Goal: Complete application form: Complete application form

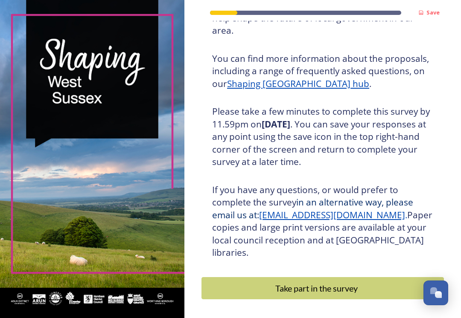
scroll to position [111, 0]
click at [331, 282] on div "Take part in the survey" at bounding box center [316, 288] width 221 height 13
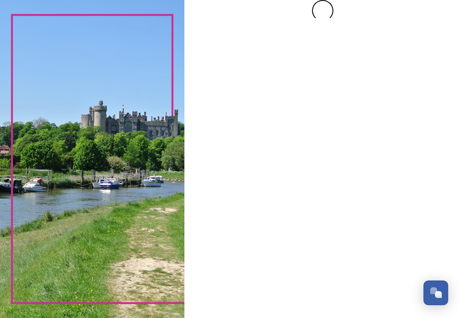
scroll to position [0, 0]
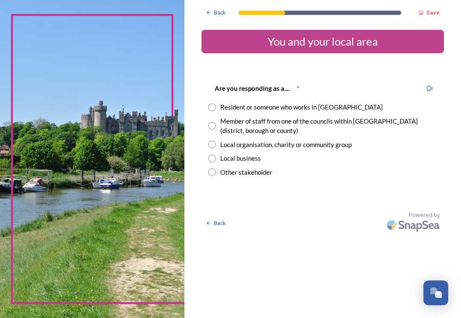
click at [349, 111] on div "Resident or someone who works in [GEOGRAPHIC_DATA]" at bounding box center [301, 107] width 163 height 10
radio input "true"
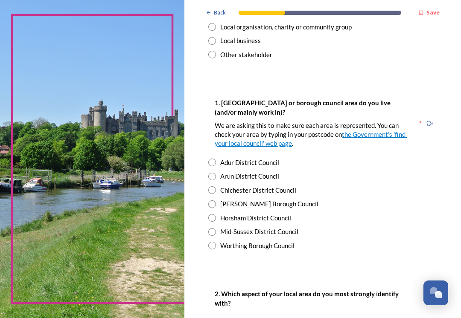
scroll to position [118, 0]
click at [284, 201] on div "[PERSON_NAME] Borough Council" at bounding box center [269, 204] width 98 height 10
radio input "true"
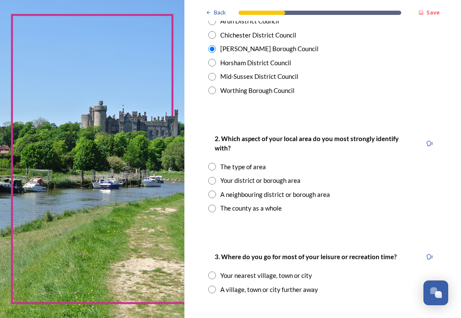
scroll to position [275, 0]
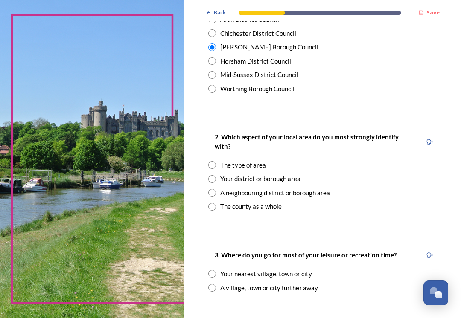
click at [276, 174] on div "Your district or borough area" at bounding box center [260, 179] width 80 height 10
radio input "true"
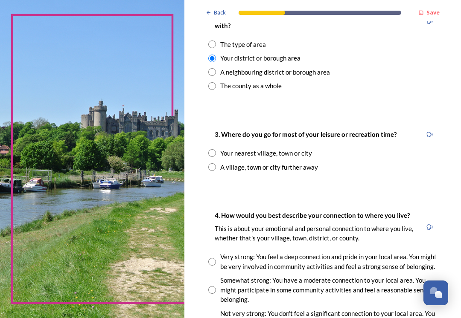
scroll to position [396, 0]
click at [331, 148] on div "Your nearest village, town or city" at bounding box center [322, 153] width 229 height 10
radio input "true"
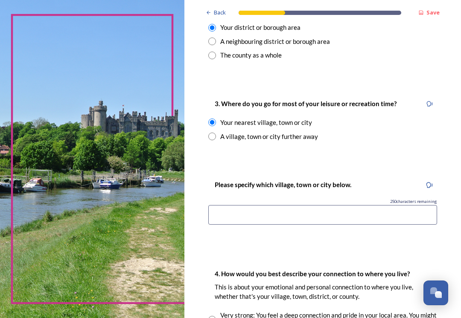
scroll to position [427, 0]
click at [350, 208] on input at bounding box center [322, 215] width 229 height 20
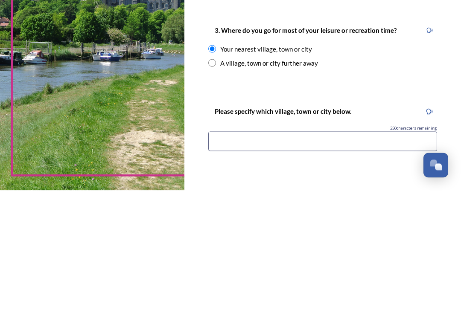
scroll to position [372, 0]
click at [215, 187] on input "radio" at bounding box center [212, 191] width 8 height 8
radio input "true"
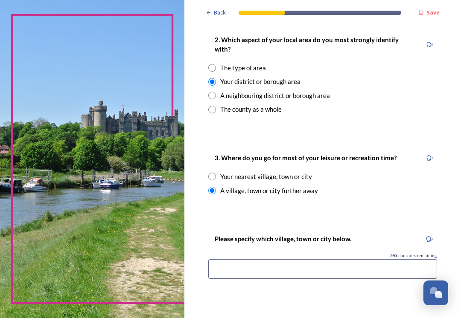
click at [339, 259] on input at bounding box center [322, 269] width 229 height 20
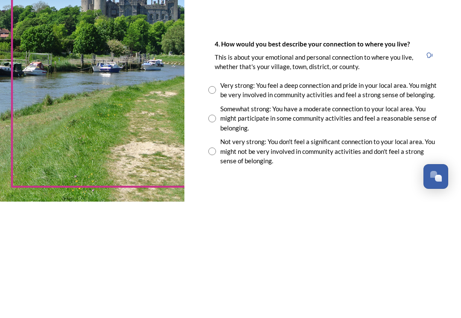
scroll to position [541, 0]
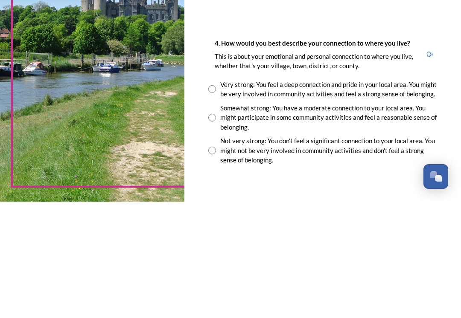
type input "[GEOGRAPHIC_DATA]"
click at [215, 230] on input "radio" at bounding box center [212, 234] width 8 height 8
radio input "true"
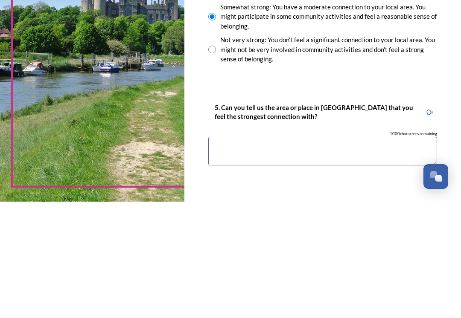
scroll to position [651, 0]
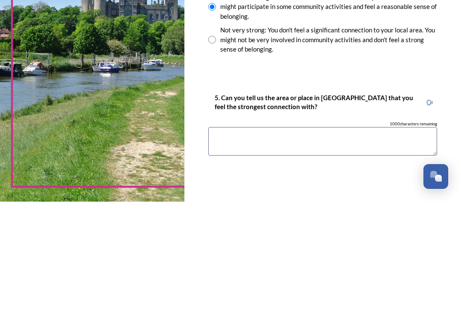
click at [337, 244] on textarea at bounding box center [322, 258] width 229 height 29
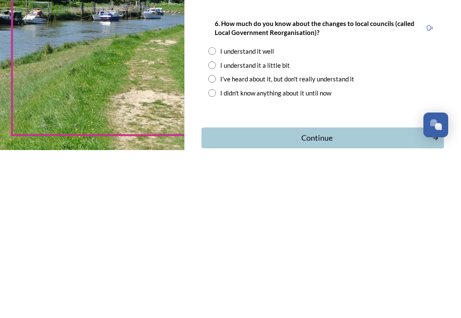
scroll to position [785, 0]
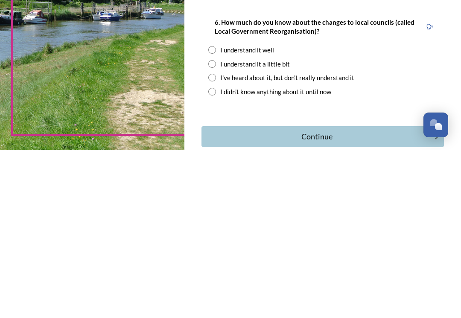
type textarea "Three Bridges"
click at [211, 228] on input "radio" at bounding box center [212, 232] width 8 height 8
radio input "true"
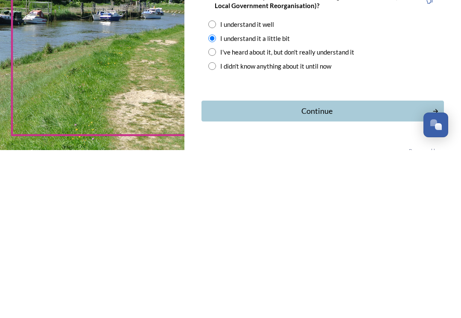
scroll to position [811, 0]
click at [212, 216] on input "radio" at bounding box center [212, 220] width 8 height 8
radio input "true"
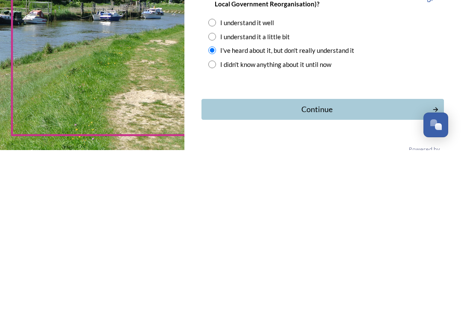
scroll to position [812, 0]
click at [413, 272] on div "Continue" at bounding box center [316, 278] width 221 height 12
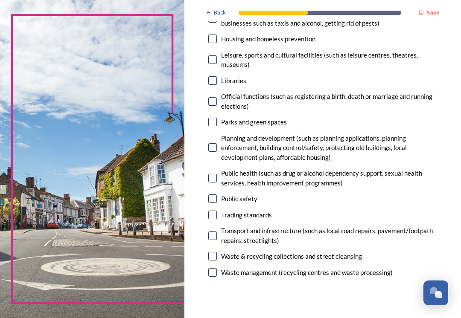
scroll to position [255, 0]
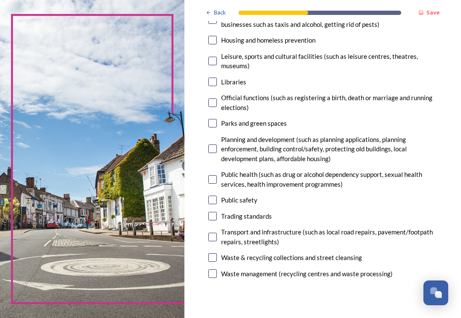
click at [216, 196] on input "checkbox" at bounding box center [212, 200] width 9 height 9
checkbox input "true"
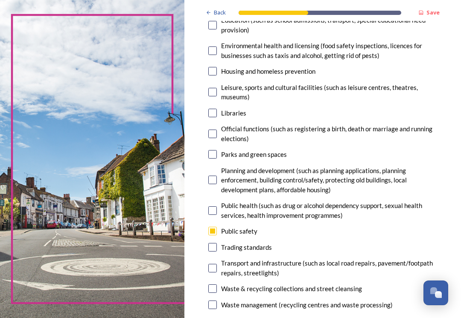
scroll to position [224, 0]
click at [216, 113] on input "checkbox" at bounding box center [212, 113] width 9 height 9
checkbox input "true"
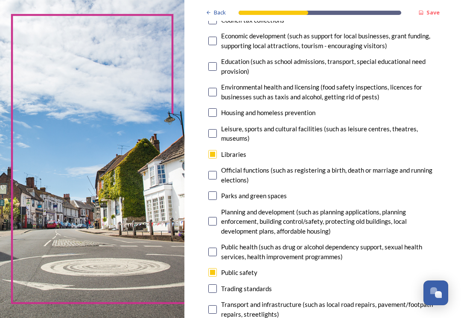
scroll to position [183, 0]
click at [285, 113] on div "Housing and homeless prevention" at bounding box center [268, 113] width 94 height 10
checkbox input "true"
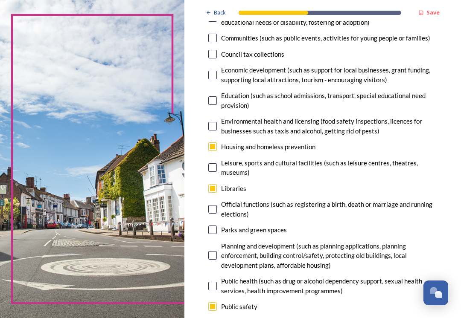
scroll to position [148, 0]
click at [395, 95] on div "Education (such as school admissions, transport, special educational need provi…" at bounding box center [329, 100] width 216 height 19
checkbox input "true"
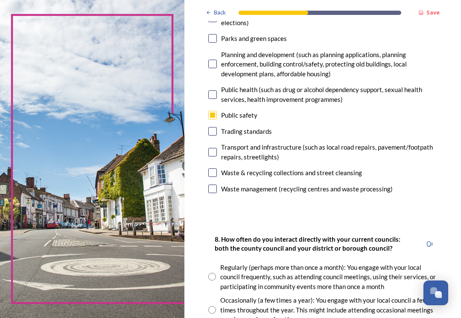
scroll to position [340, 0]
click at [346, 168] on div "Waste & recycling collections and street cleansing" at bounding box center [291, 173] width 141 height 10
checkbox input "true"
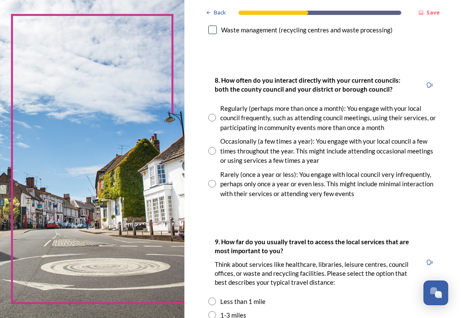
scroll to position [502, 0]
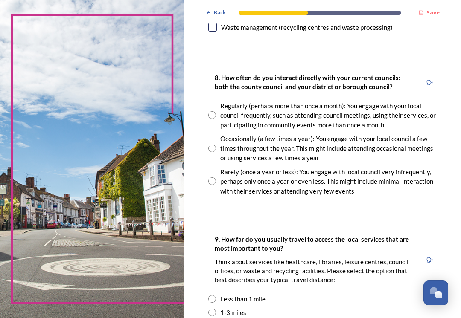
click at [214, 145] on input "radio" at bounding box center [212, 149] width 8 height 8
radio input "true"
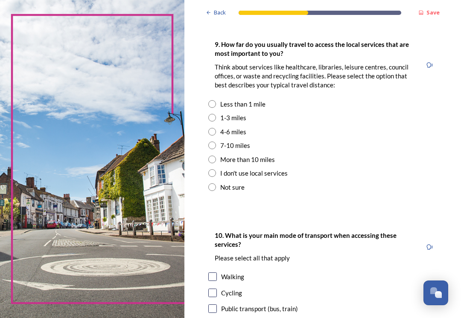
scroll to position [697, 0]
click at [273, 99] on div "Less than 1 mile" at bounding box center [322, 104] width 229 height 10
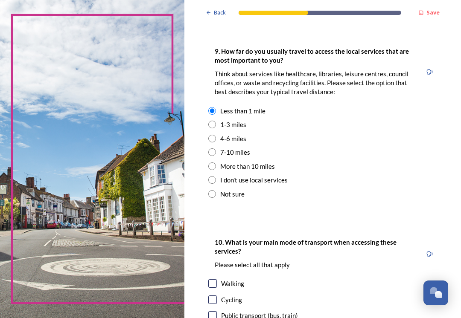
scroll to position [690, 0]
click at [255, 120] on div "1-3 miles" at bounding box center [322, 125] width 229 height 10
radio input "false"
radio input "true"
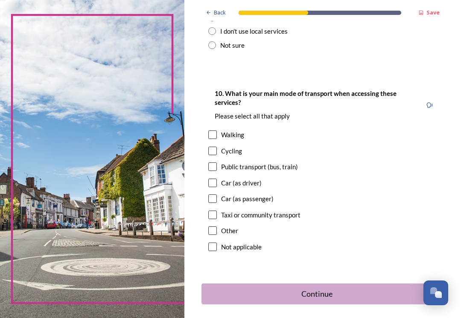
scroll to position [842, 0]
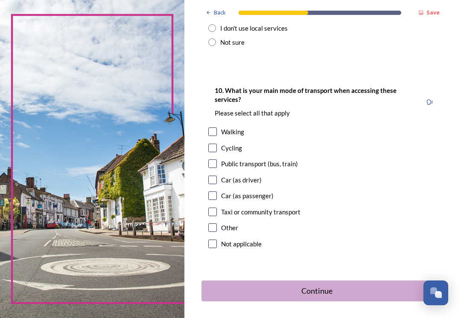
click at [343, 127] on div "Walking" at bounding box center [322, 132] width 229 height 10
checkbox input "true"
click at [272, 143] on div "Cycling" at bounding box center [322, 148] width 229 height 10
checkbox input "true"
click at [280, 159] on div "Public transport (bus, train)" at bounding box center [259, 164] width 77 height 10
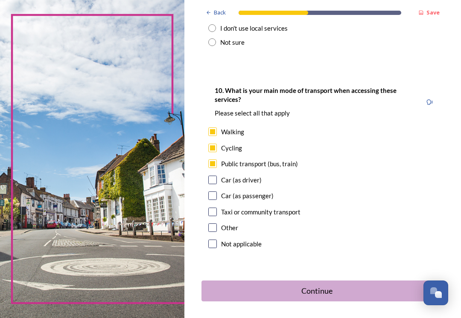
checkbox input "true"
click at [276, 143] on div "Cycling" at bounding box center [322, 148] width 229 height 10
checkbox input "false"
click at [313, 159] on div "Public transport (bus, train)" at bounding box center [322, 164] width 229 height 10
checkbox input "false"
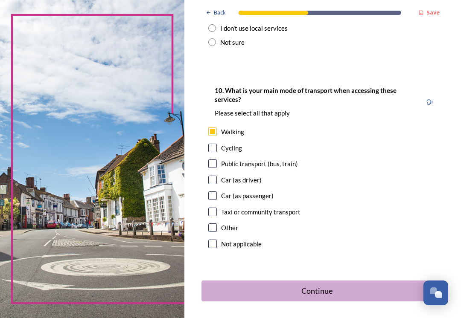
click at [274, 175] on div "Car (as driver)" at bounding box center [322, 180] width 229 height 10
checkbox input "true"
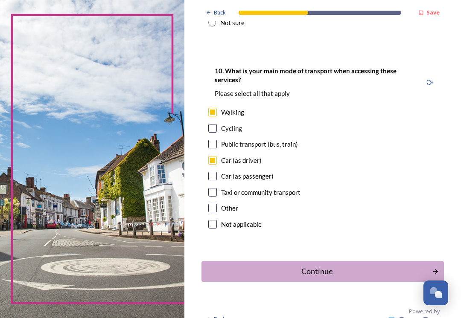
scroll to position [861, 0]
click at [324, 266] on div "Continue" at bounding box center [316, 272] width 221 height 12
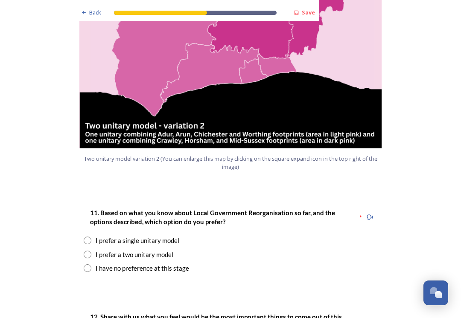
scroll to position [987, 0]
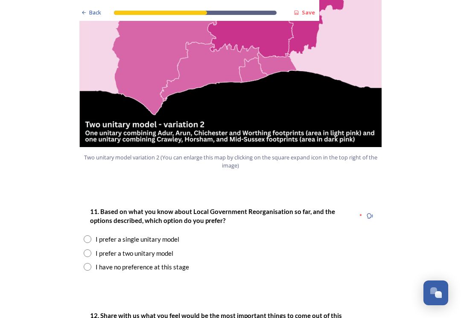
click at [86, 250] on input "radio" at bounding box center [88, 254] width 8 height 8
radio input "true"
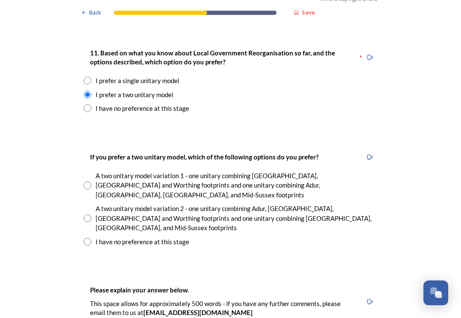
scroll to position [1148, 0]
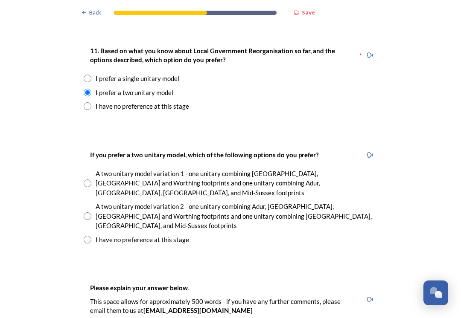
click at [89, 212] on input "radio" at bounding box center [88, 216] width 8 height 8
radio input "true"
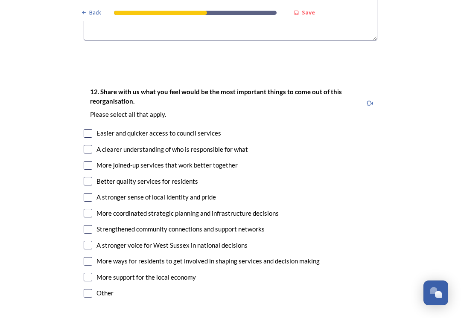
scroll to position [1529, 0]
click at [91, 129] on input "checkbox" at bounding box center [88, 133] width 9 height 9
checkbox input "true"
click at [90, 161] on input "checkbox" at bounding box center [88, 165] width 9 height 9
checkbox input "true"
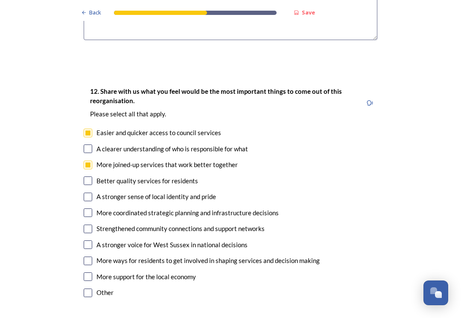
click at [88, 177] on input "checkbox" at bounding box center [88, 181] width 9 height 9
checkbox input "true"
click at [91, 209] on input "checkbox" at bounding box center [88, 213] width 9 height 9
checkbox input "true"
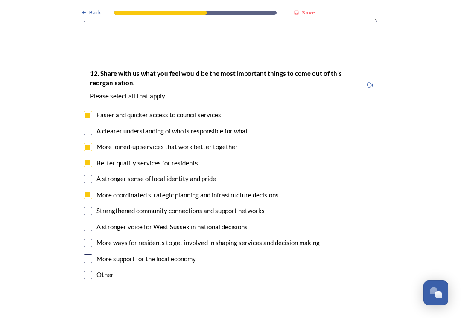
scroll to position [1547, 0]
click at [90, 255] on input "checkbox" at bounding box center [88, 259] width 9 height 9
checkbox input "true"
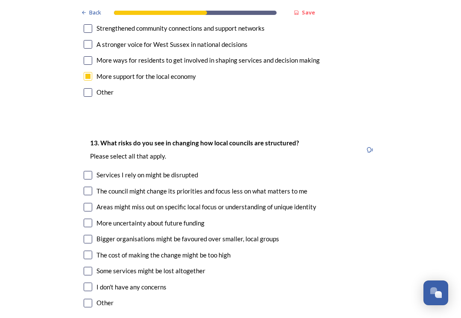
scroll to position [1729, 0]
click at [87, 171] on input "checkbox" at bounding box center [88, 175] width 9 height 9
checkbox input "true"
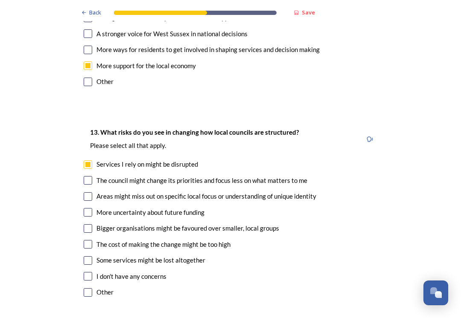
scroll to position [1740, 0]
click at [92, 176] on input "checkbox" at bounding box center [88, 180] width 9 height 9
checkbox input "true"
click at [91, 192] on input "checkbox" at bounding box center [88, 196] width 9 height 9
checkbox input "true"
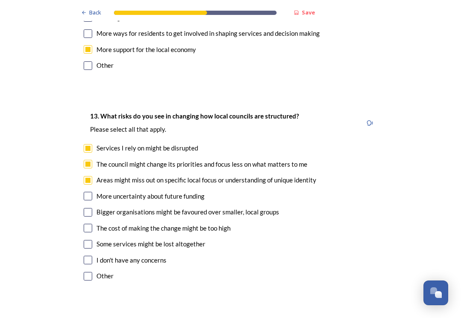
scroll to position [1759, 0]
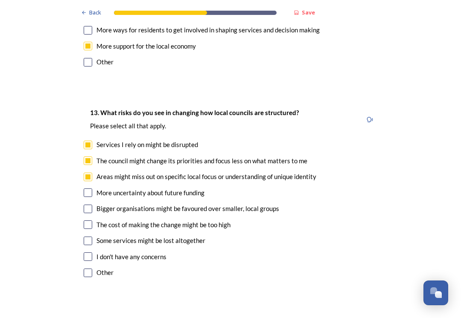
click at [91, 205] on input "checkbox" at bounding box center [88, 209] width 9 height 9
checkbox input "true"
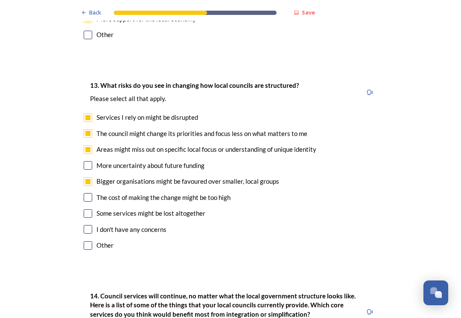
scroll to position [1787, 0]
click at [91, 209] on input "checkbox" at bounding box center [88, 213] width 9 height 9
checkbox input "true"
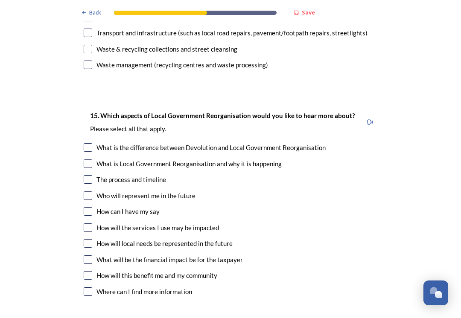
scroll to position [2411, 0]
click at [90, 224] on input "checkbox" at bounding box center [88, 228] width 9 height 9
checkbox input "true"
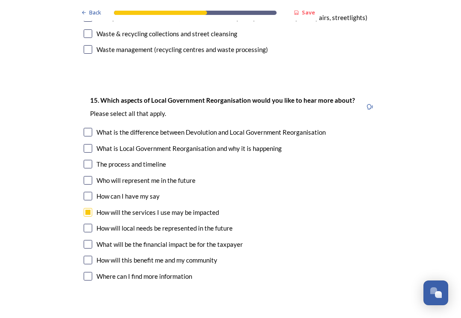
scroll to position [2427, 0]
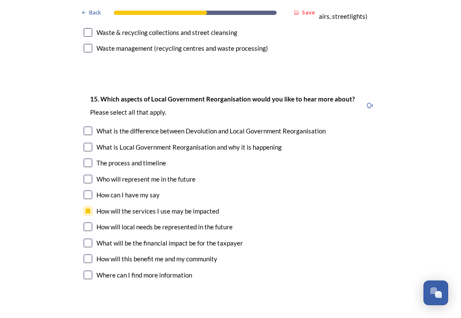
click at [89, 223] on input "checkbox" at bounding box center [88, 227] width 9 height 9
checkbox input "true"
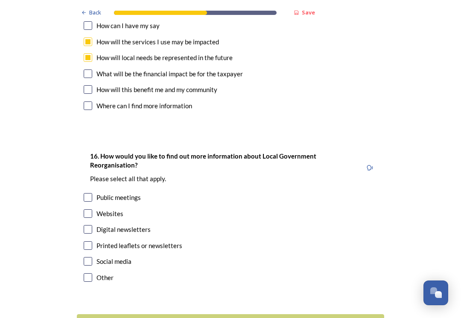
scroll to position [2596, 0]
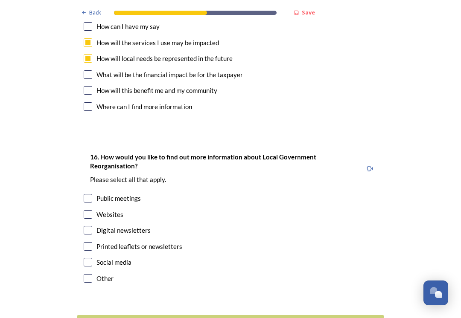
click at [92, 210] on input "checkbox" at bounding box center [88, 214] width 9 height 9
checkbox input "true"
click at [92, 242] on input "checkbox" at bounding box center [88, 246] width 9 height 9
checkbox input "true"
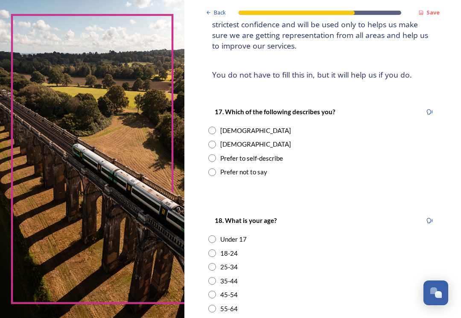
scroll to position [98, 0]
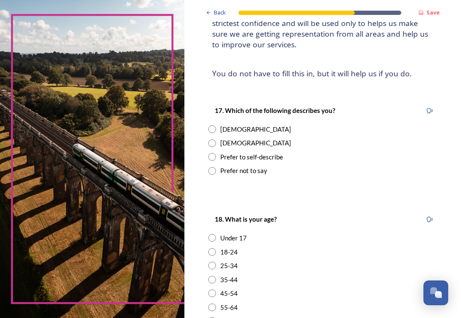
click at [225, 125] on div "[DEMOGRAPHIC_DATA]" at bounding box center [255, 130] width 71 height 10
radio input "true"
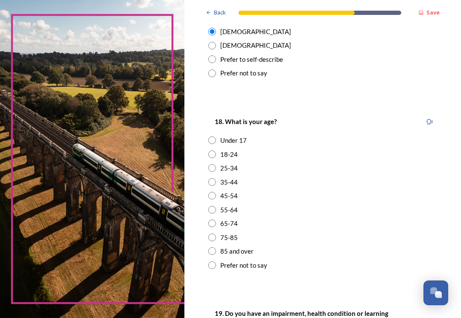
scroll to position [196, 0]
click at [233, 205] on div "55-64" at bounding box center [228, 210] width 17 height 10
radio input "true"
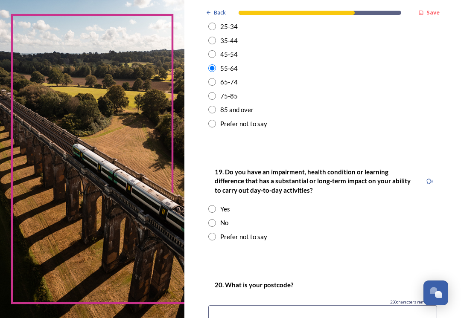
scroll to position [343, 0]
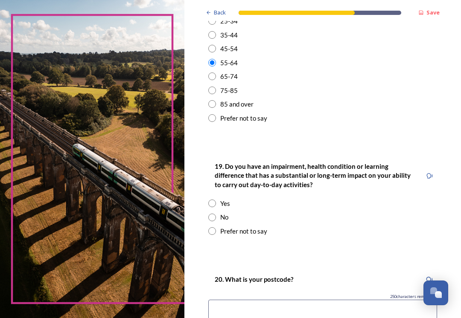
click at [292, 212] on div "No" at bounding box center [322, 217] width 229 height 10
radio input "true"
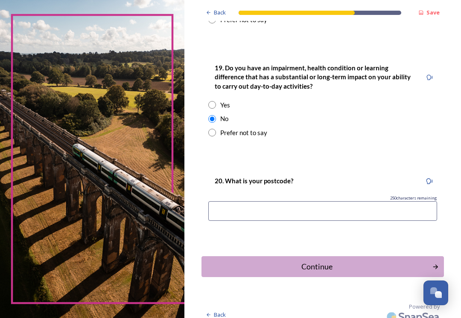
scroll to position [442, 0]
click at [295, 206] on input at bounding box center [322, 211] width 229 height 20
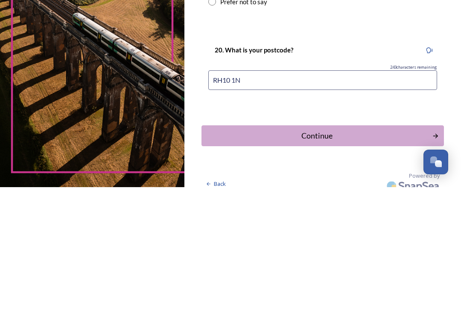
type input "RH10 1NA"
click at [344, 261] on div "Continue" at bounding box center [316, 267] width 221 height 12
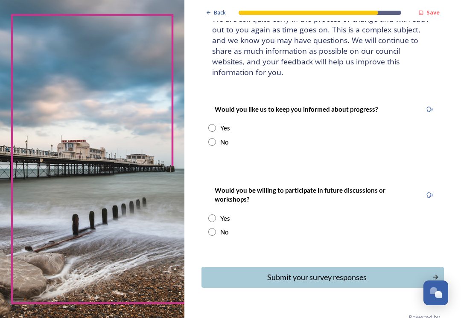
scroll to position [71, 0]
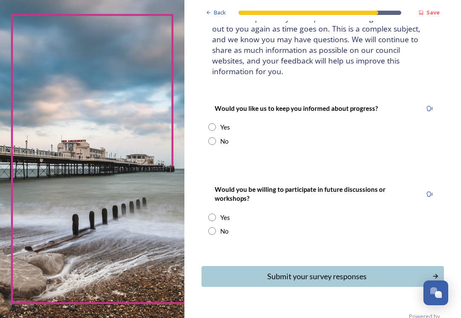
click at [233, 141] on div "No" at bounding box center [322, 142] width 229 height 10
radio input "true"
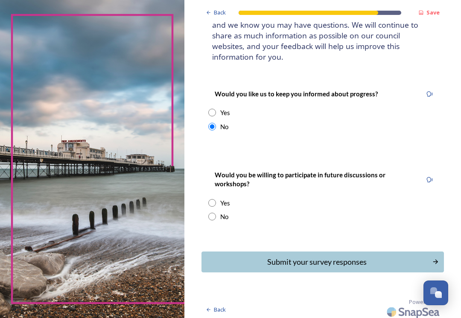
scroll to position [85, 0]
click at [279, 215] on div "No" at bounding box center [322, 217] width 229 height 10
radio input "true"
click at [324, 258] on div "Submit your survey responses" at bounding box center [316, 263] width 221 height 12
